Goal: Information Seeking & Learning: Learn about a topic

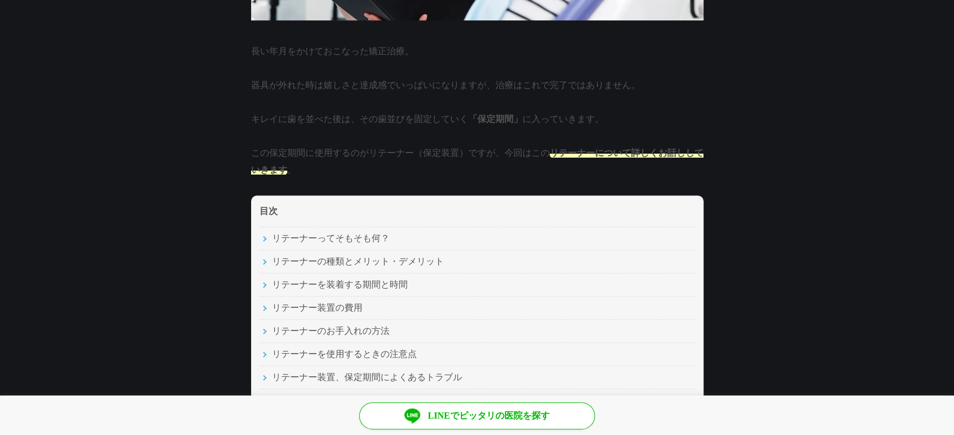
scroll to position [566, 0]
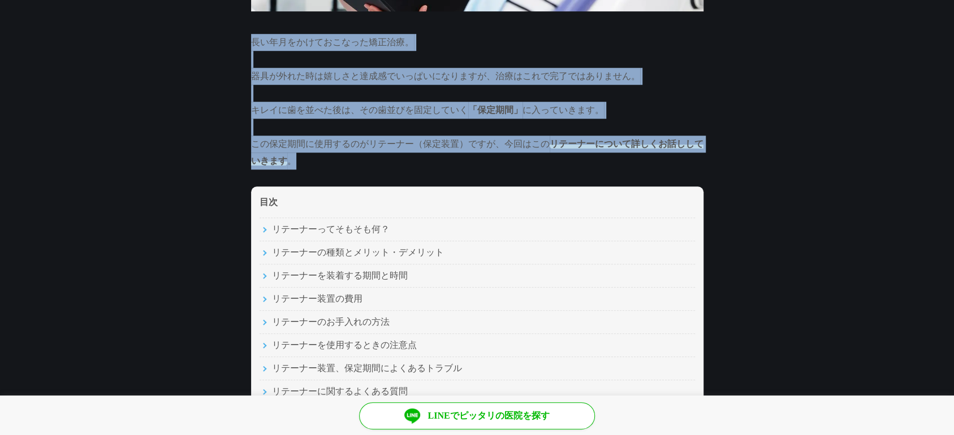
drag, startPoint x: 485, startPoint y: 158, endPoint x: 254, endPoint y: 46, distance: 256.8
click at [254, 46] on p "長い年月をかけておこなった矯正治療。 器具が外れた時は嬉しさと達成感でいっぱいになりますが、治療はこれで完了ではありません。 キレイに歯を並べた後は、その歯並…" at bounding box center [477, 102] width 452 height 136
drag, startPoint x: 250, startPoint y: 46, endPoint x: 553, endPoint y: 168, distance: 326.3
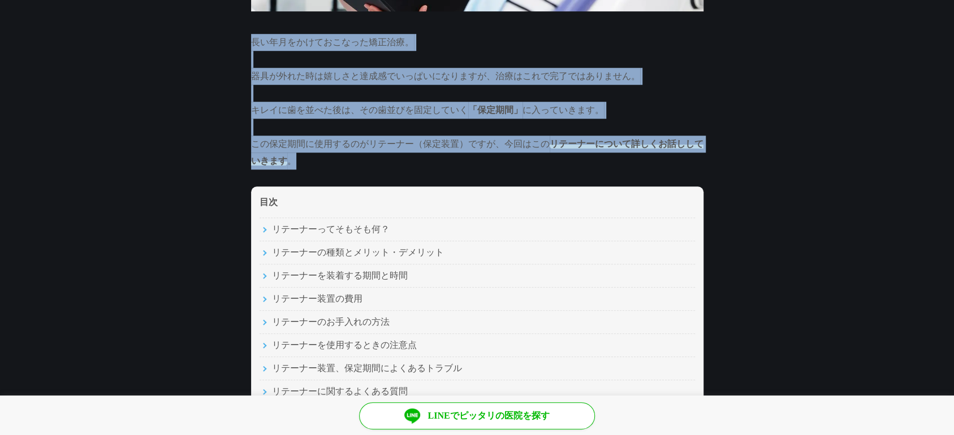
click at [553, 168] on p "長い年月をかけておこなった矯正治療。 器具が外れた時は嬉しさと達成感でいっぱいになりますが、治療はこれで完了ではありません。 キレイに歯を並べた後は、その歯並…" at bounding box center [477, 102] width 452 height 136
click at [592, 165] on p "長い年月をかけておこなった矯正治療。 器具が外れた時は嬉しさと達成感でいっぱいになりますが、治療はこれで完了ではありません。 キレイに歯を並べた後は、その歯並…" at bounding box center [477, 102] width 452 height 136
drag, startPoint x: 566, startPoint y: 162, endPoint x: 274, endPoint y: 40, distance: 316.2
click at [274, 40] on p "長い年月をかけておこなった矯正治療。 器具が外れた時は嬉しさと達成感でいっぱいになりますが、治療はこれで完了ではありません。 キレイに歯を並べた後は、その歯並…" at bounding box center [477, 102] width 452 height 136
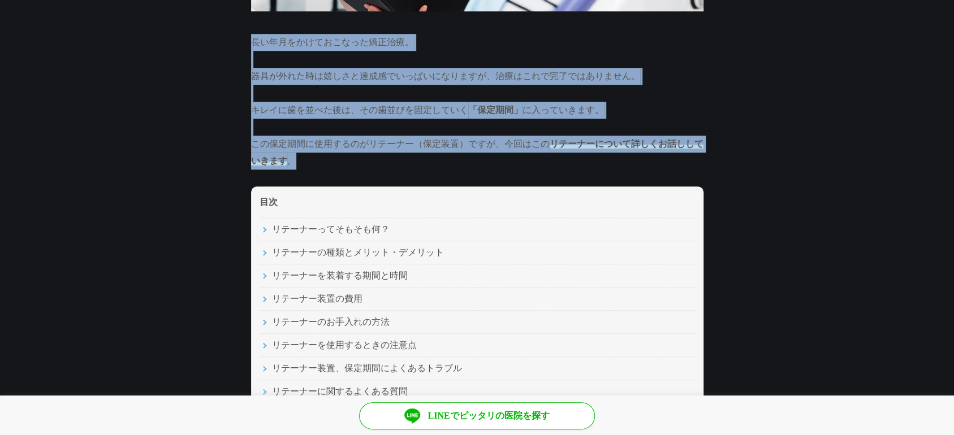
drag, startPoint x: 274, startPoint y: 40, endPoint x: 581, endPoint y: 165, distance: 331.9
drag, startPoint x: 581, startPoint y: 165, endPoint x: 473, endPoint y: 155, distance: 109.0
click at [473, 155] on p "長い年月をかけておこなった矯正治療。 器具が外れた時は嬉しさと達成感でいっぱいになりますが、治療はこれで完了ではありません。 キレイに歯を並べた後は、その歯並…" at bounding box center [477, 102] width 452 height 136
click at [429, 161] on p "長い年月をかけておこなった矯正治療。 器具が外れた時は嬉しさと達成感でいっぱいになりますが、治療はこれで完了ではありません。 キレイに歯を並べた後は、その歯並…" at bounding box center [477, 102] width 452 height 136
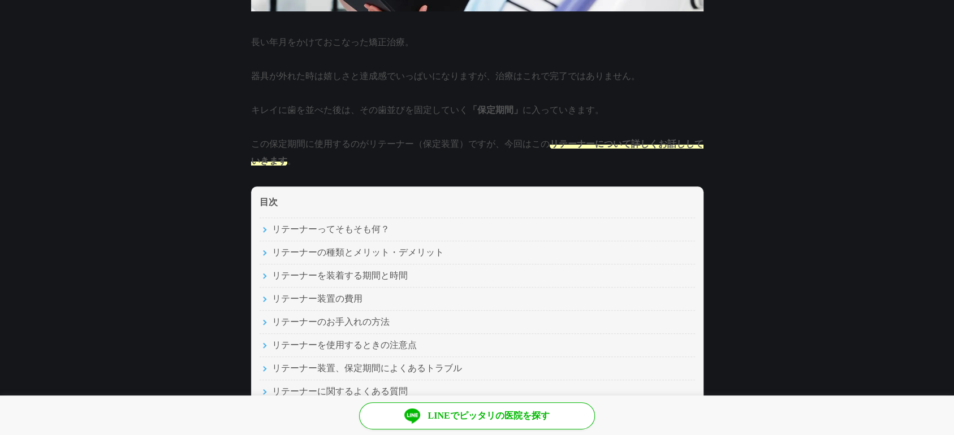
click at [313, 156] on p "長い年月をかけておこなった矯正治療。 器具が外れた時は嬉しさと達成感でいっぱいになりますが、治療はこれで完了ではありません。 キレイに歯を並べた後は、その歯並…" at bounding box center [477, 102] width 452 height 136
